Goal: Task Accomplishment & Management: Manage account settings

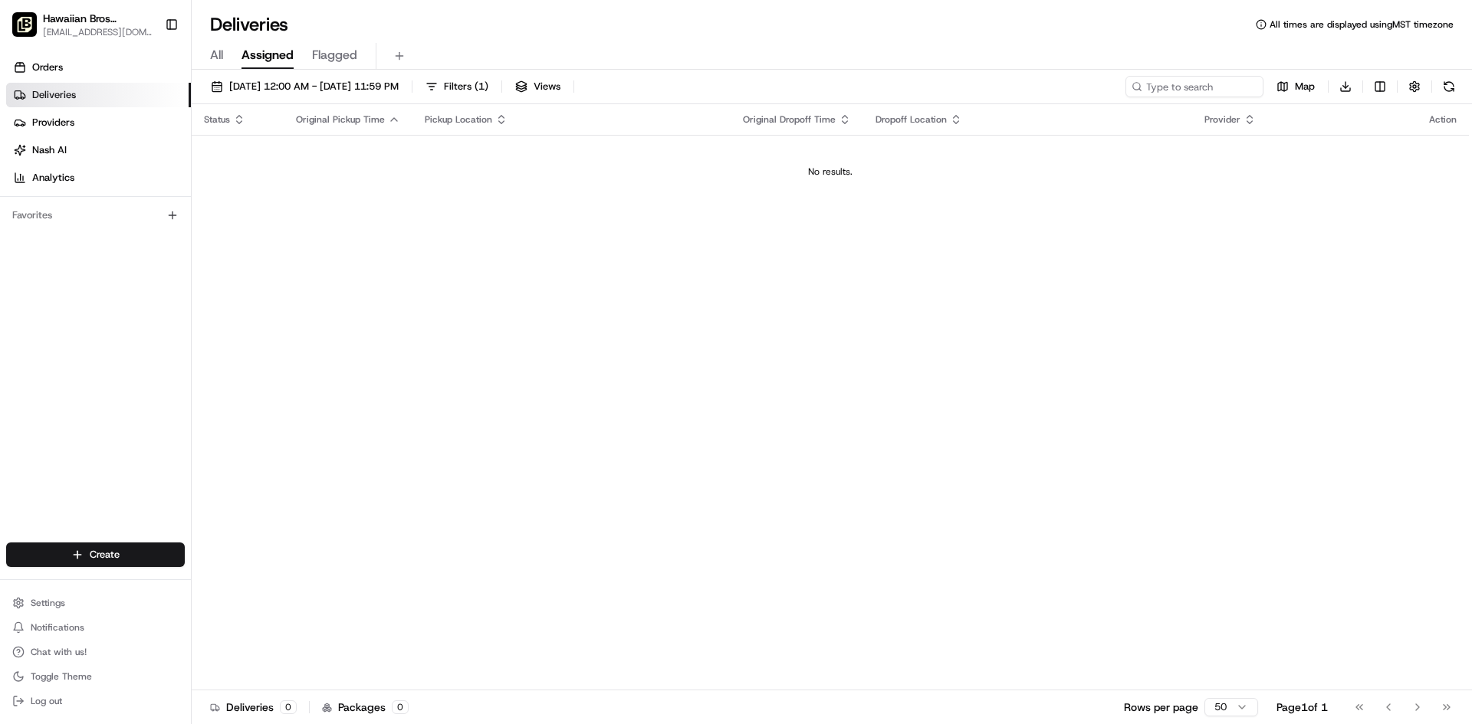
click at [85, 102] on link "Deliveries" at bounding box center [98, 95] width 185 height 25
click at [69, 67] on link "Orders" at bounding box center [98, 67] width 185 height 25
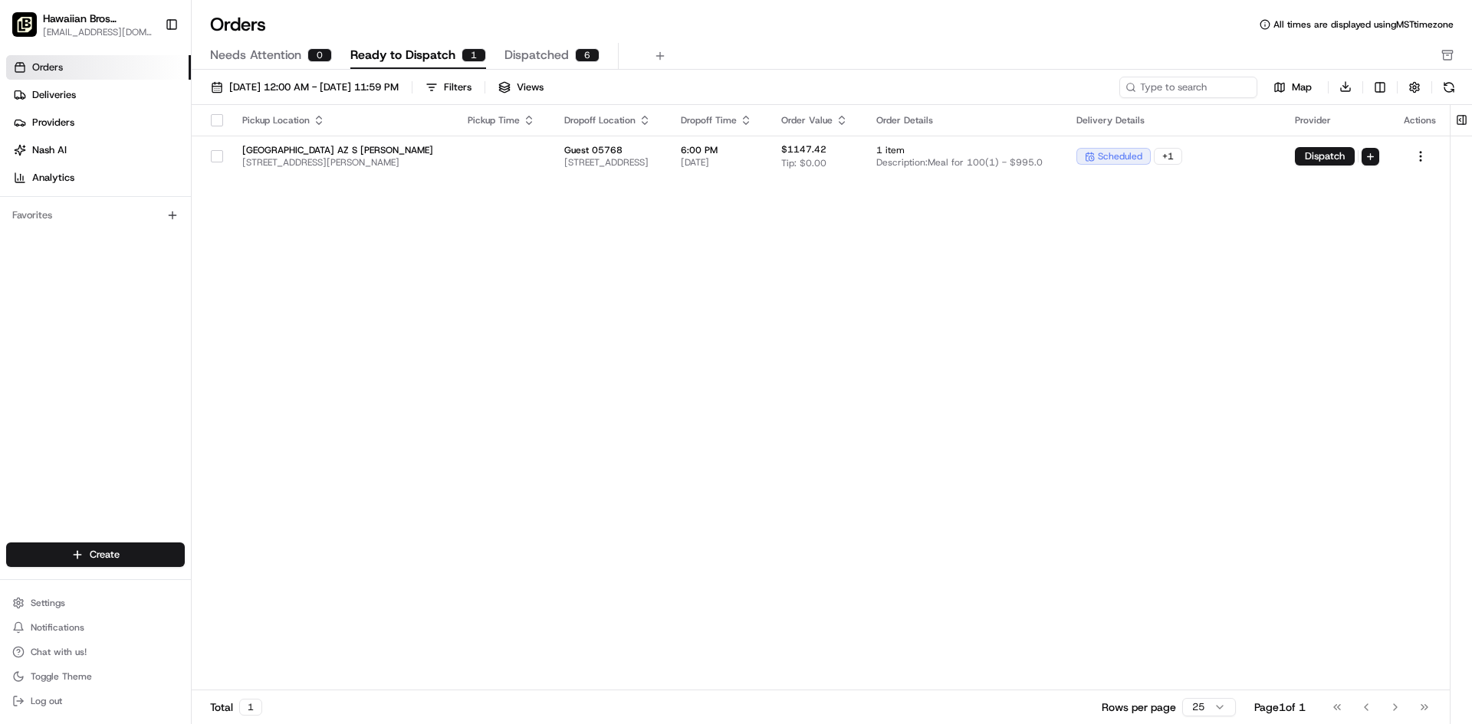
click at [536, 56] on span "Dispatched" at bounding box center [536, 55] width 64 height 18
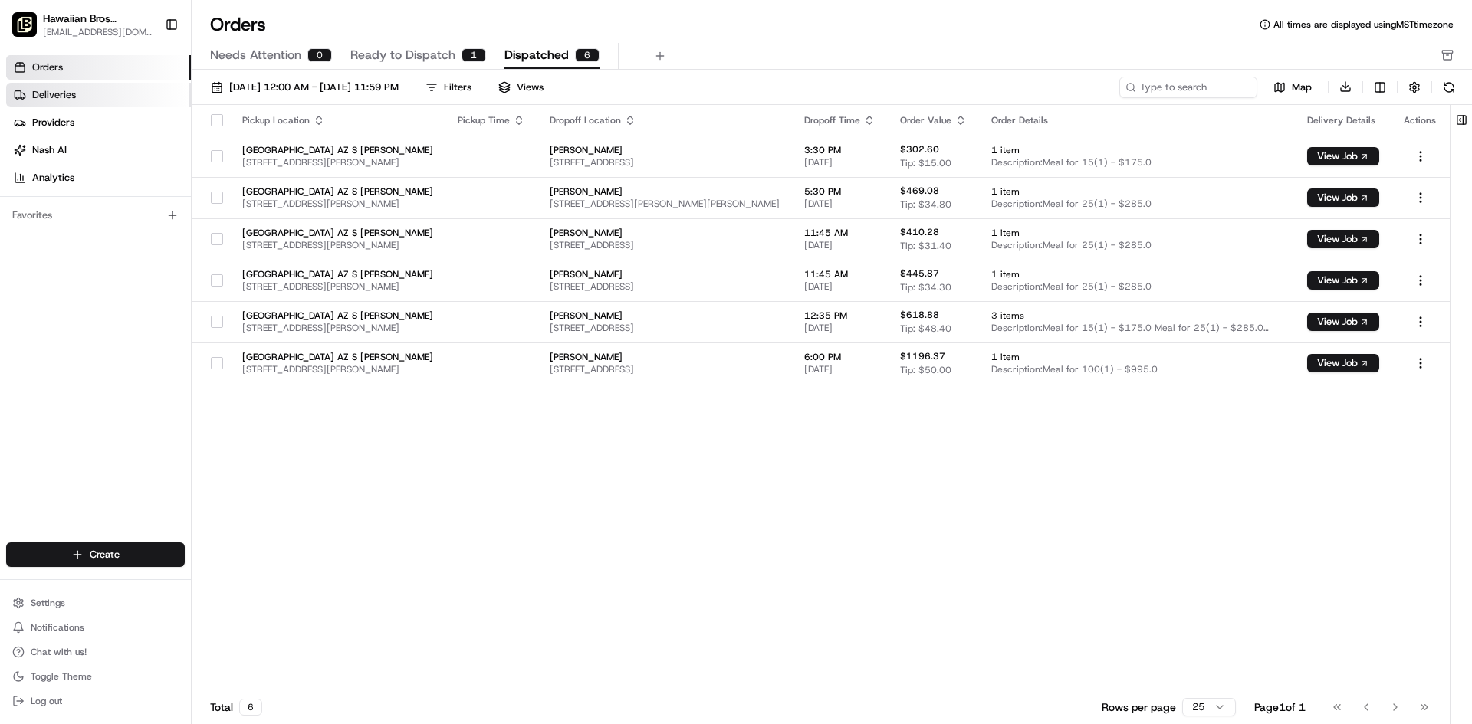
click at [117, 92] on link "Deliveries" at bounding box center [98, 95] width 185 height 25
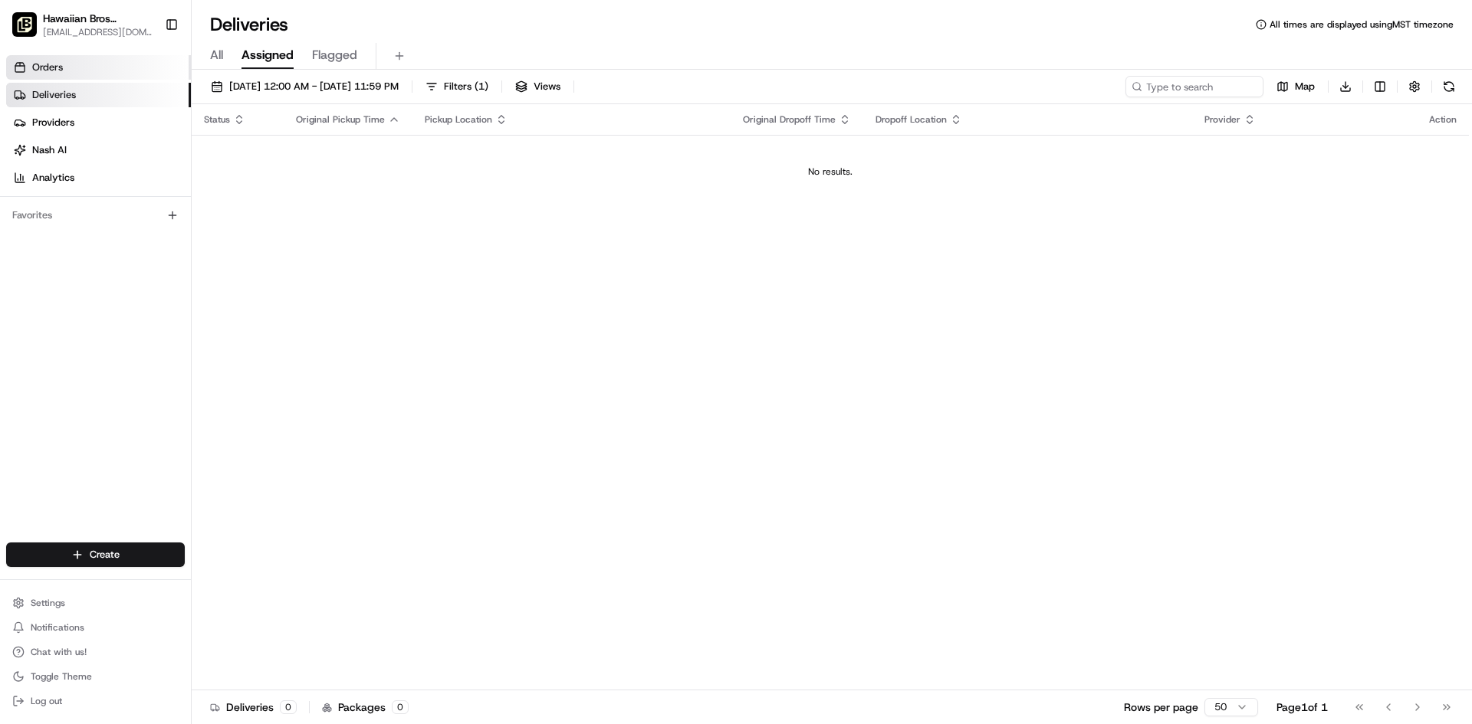
click at [111, 71] on link "Orders" at bounding box center [98, 67] width 185 height 25
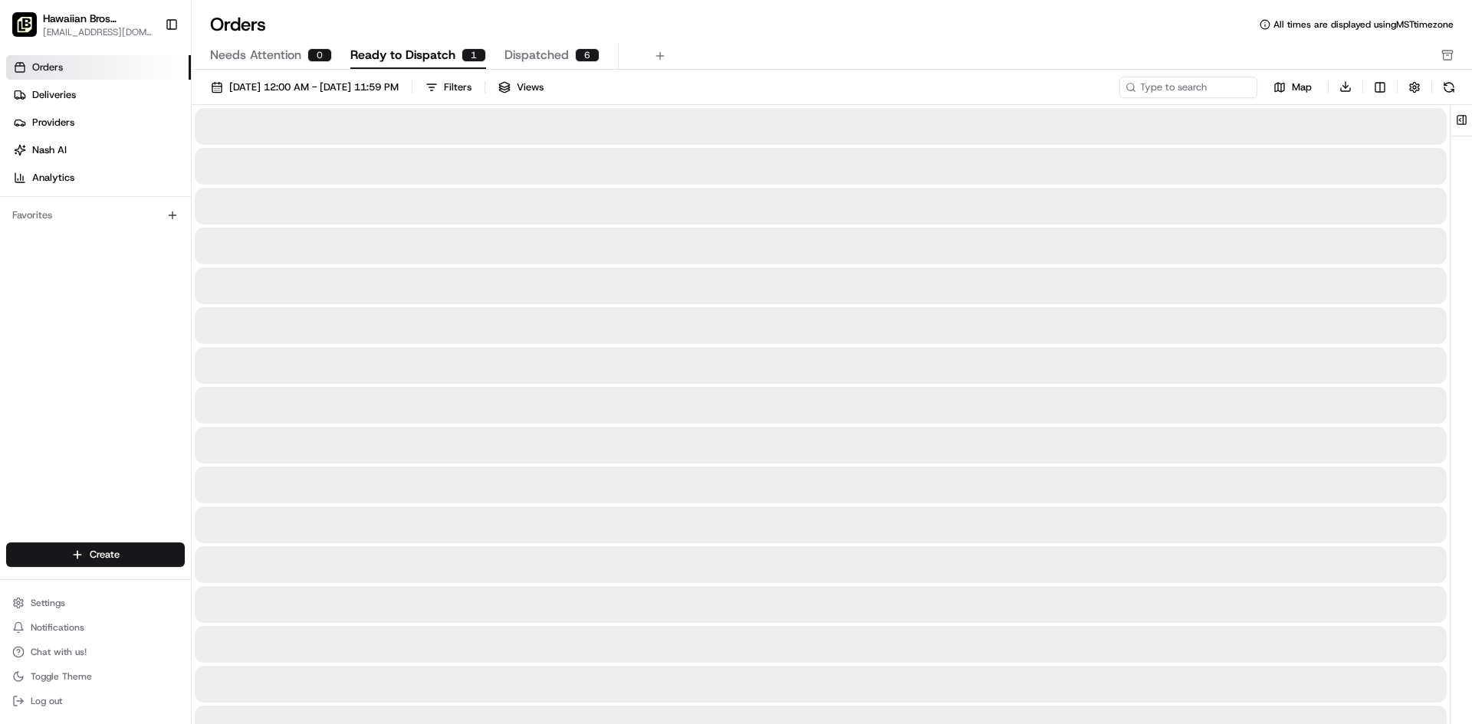
click at [392, 54] on span "Ready to Dispatch" at bounding box center [402, 55] width 105 height 18
